Goal: Contribute content

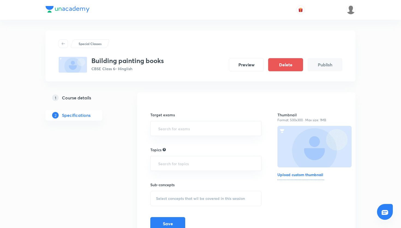
scroll to position [28, 0]
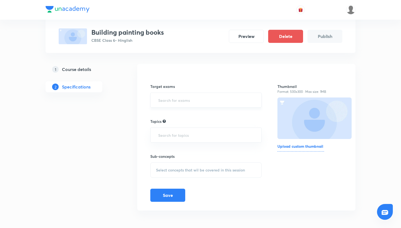
click at [217, 104] on input "text" at bounding box center [206, 100] width 98 height 10
type input "cbse"
click at [196, 123] on li "CBSE Class 6" at bounding box center [206, 126] width 111 height 10
click at [190, 135] on input "text" at bounding box center [206, 137] width 98 height 10
type input "b"
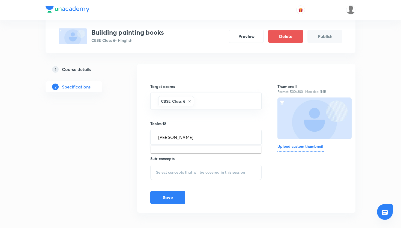
type input "social"
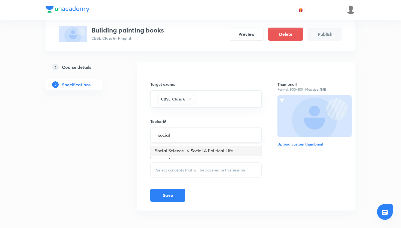
click at [199, 151] on li "Social Science -> Social & Political Life" at bounding box center [206, 151] width 111 height 10
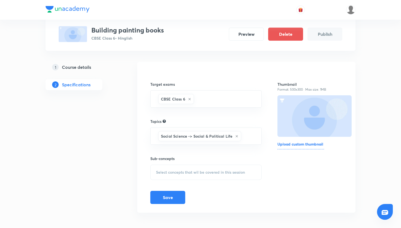
click at [187, 172] on span "Select concepts that wil be covered in this session" at bounding box center [200, 172] width 89 height 4
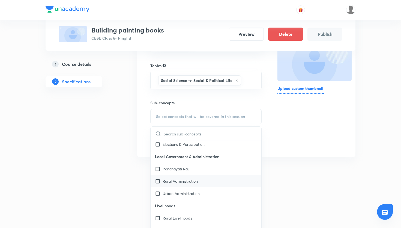
scroll to position [0, 0]
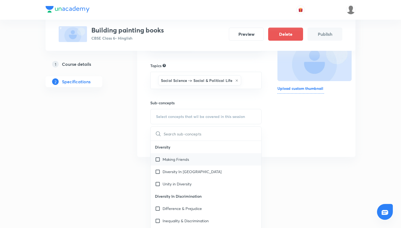
click at [218, 163] on div "Making Friends" at bounding box center [206, 159] width 111 height 12
checkbox input "true"
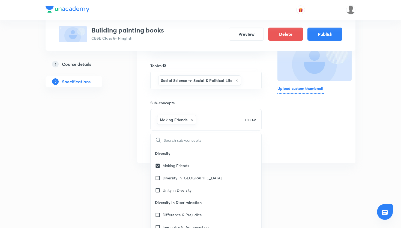
click at [315, 141] on div "Thumbnail Format: 500x300 · Max size: 1MB Upload custom thumbnail" at bounding box center [310, 85] width 65 height 140
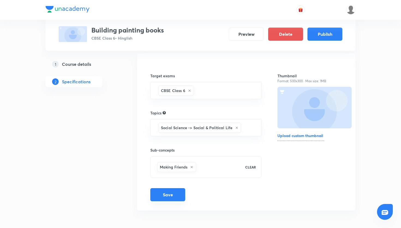
click at [156, 191] on button "Save" at bounding box center [167, 194] width 35 height 13
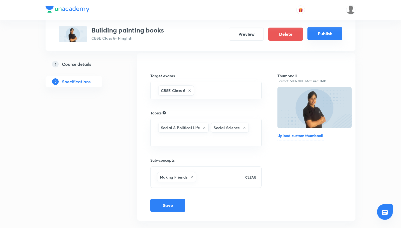
click at [331, 34] on button "Publish" at bounding box center [325, 33] width 35 height 13
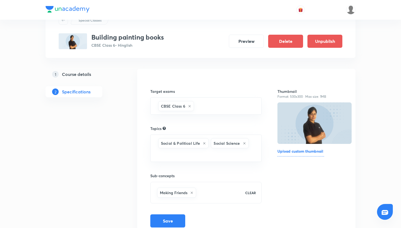
scroll to position [49, 0]
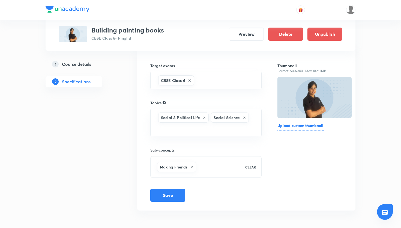
click at [192, 67] on h6 "Target exams" at bounding box center [205, 66] width 111 height 6
